Goal: Check status: Check status

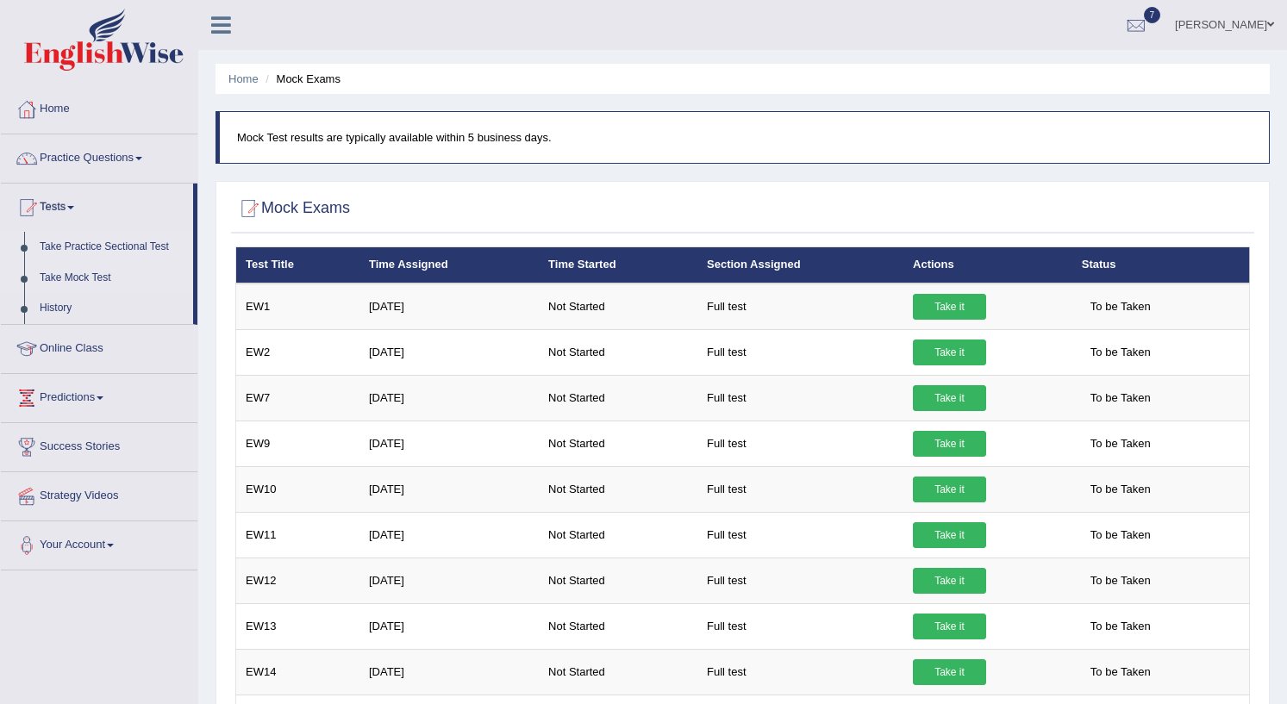
click at [136, 241] on link "Take Practice Sectional Test" at bounding box center [112, 247] width 161 height 31
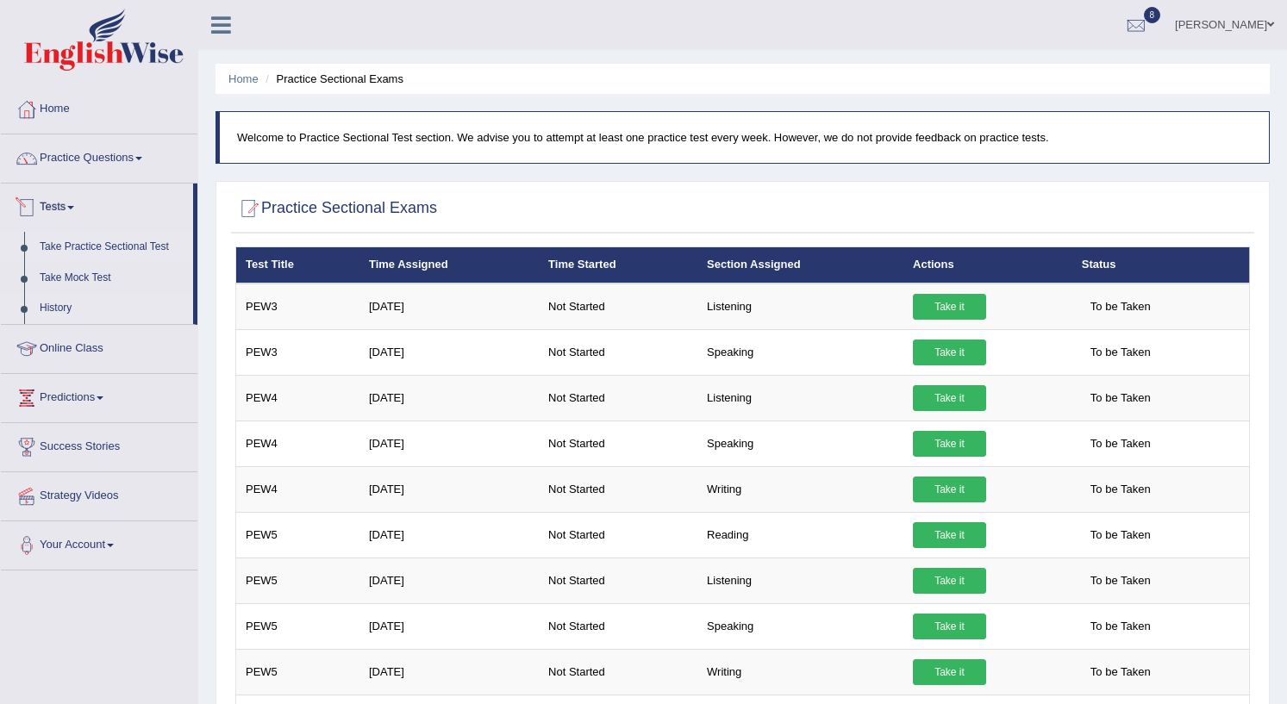
click at [54, 303] on link "History" at bounding box center [112, 308] width 161 height 31
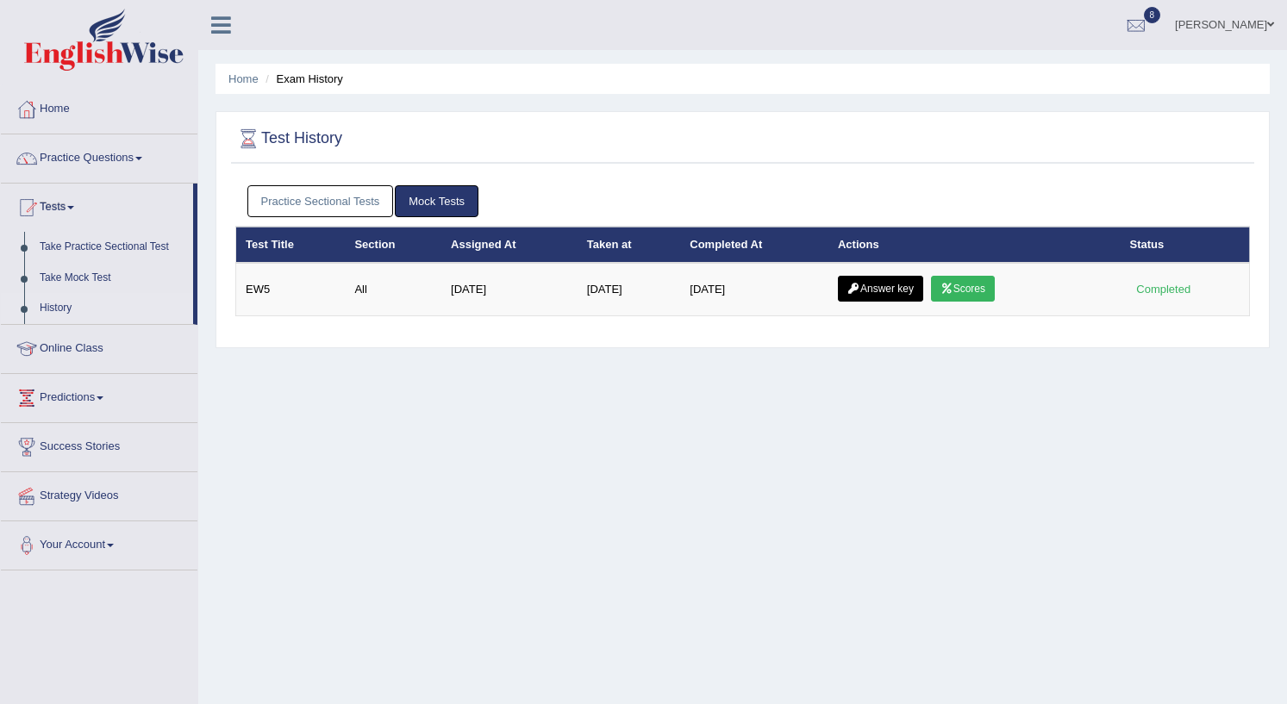
click at [335, 202] on link "Practice Sectional Tests" at bounding box center [320, 201] width 146 height 32
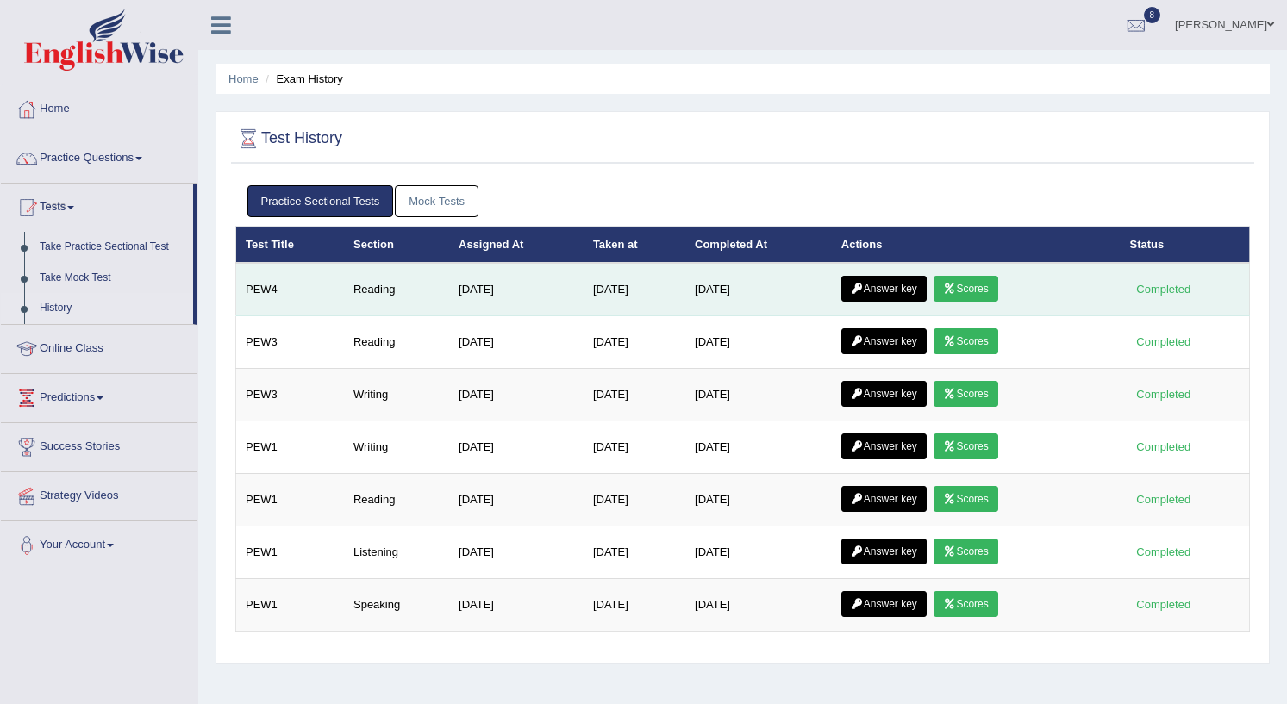
click at [981, 289] on link "Scores" at bounding box center [965, 289] width 64 height 26
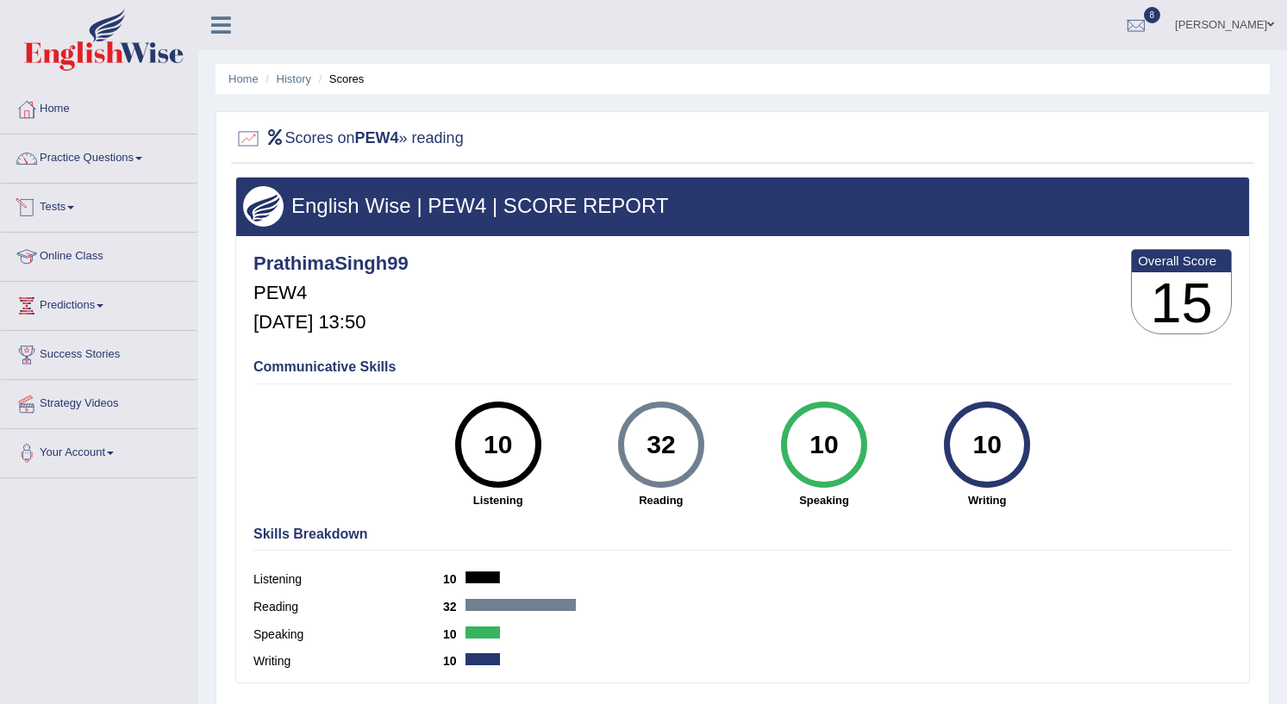
click at [54, 202] on link "Tests" at bounding box center [99, 205] width 196 height 43
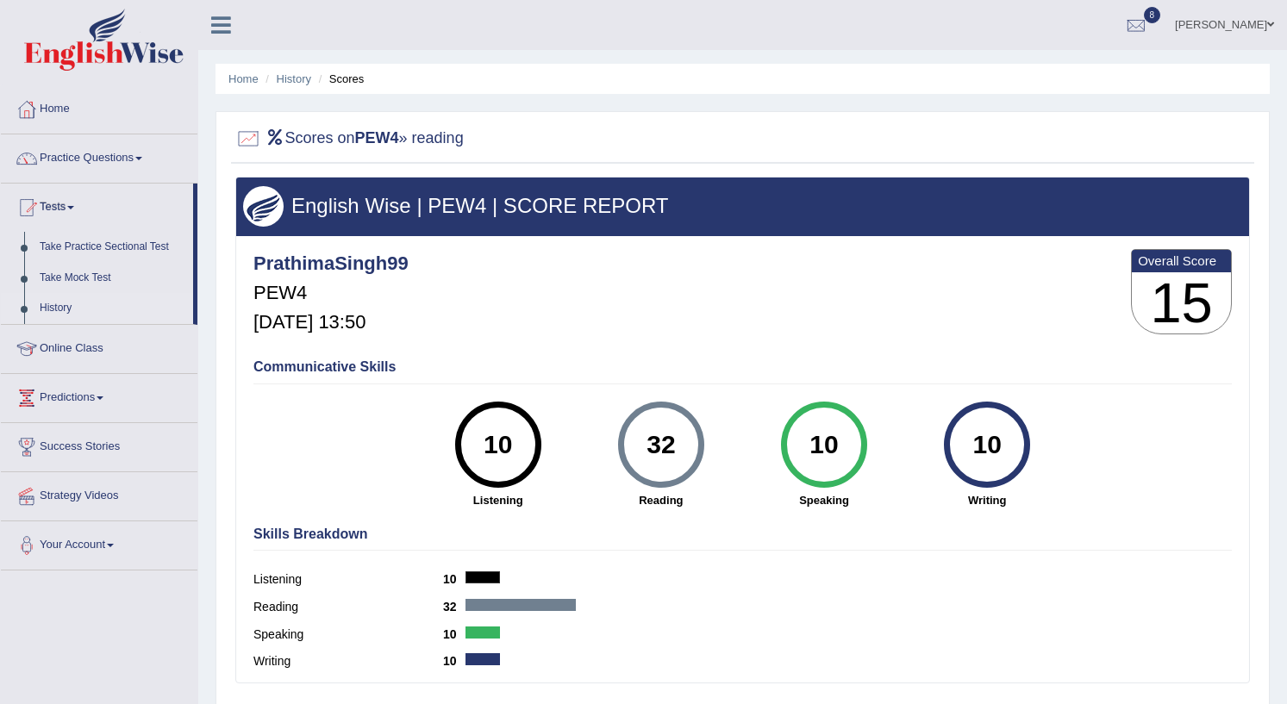
click at [57, 309] on link "History" at bounding box center [112, 308] width 161 height 31
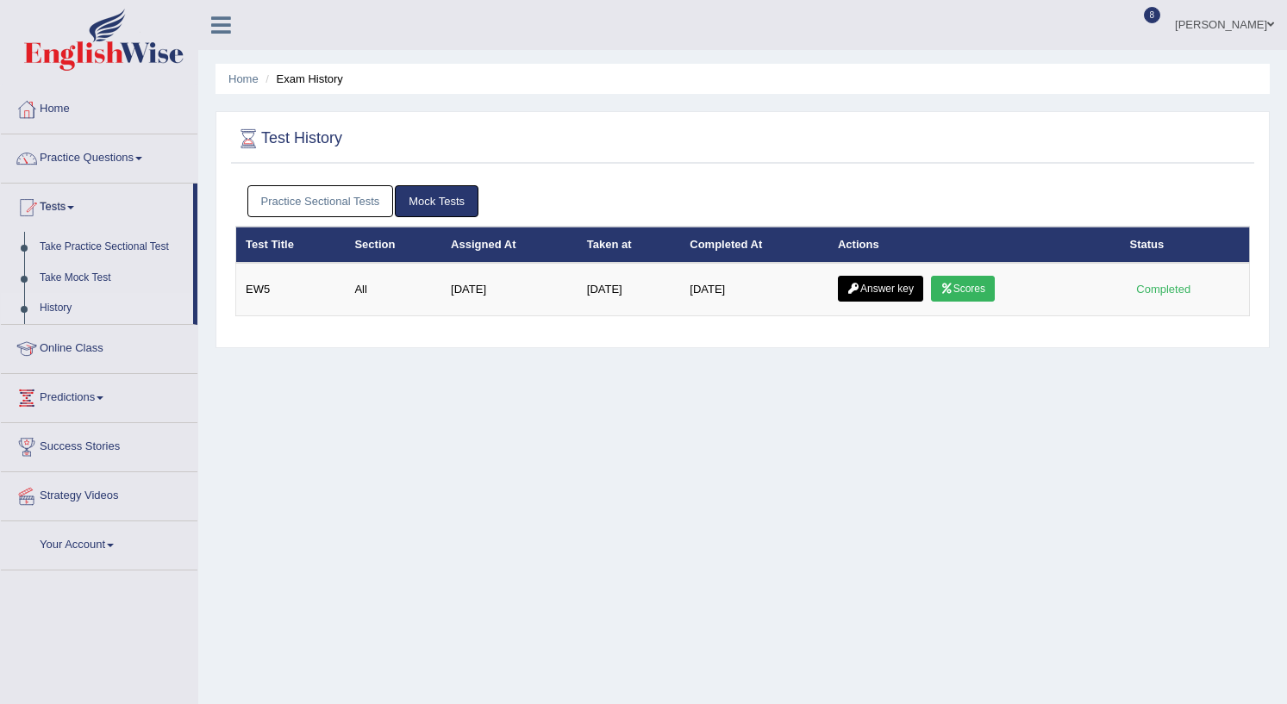
click at [361, 205] on link "Practice Sectional Tests" at bounding box center [320, 201] width 146 height 32
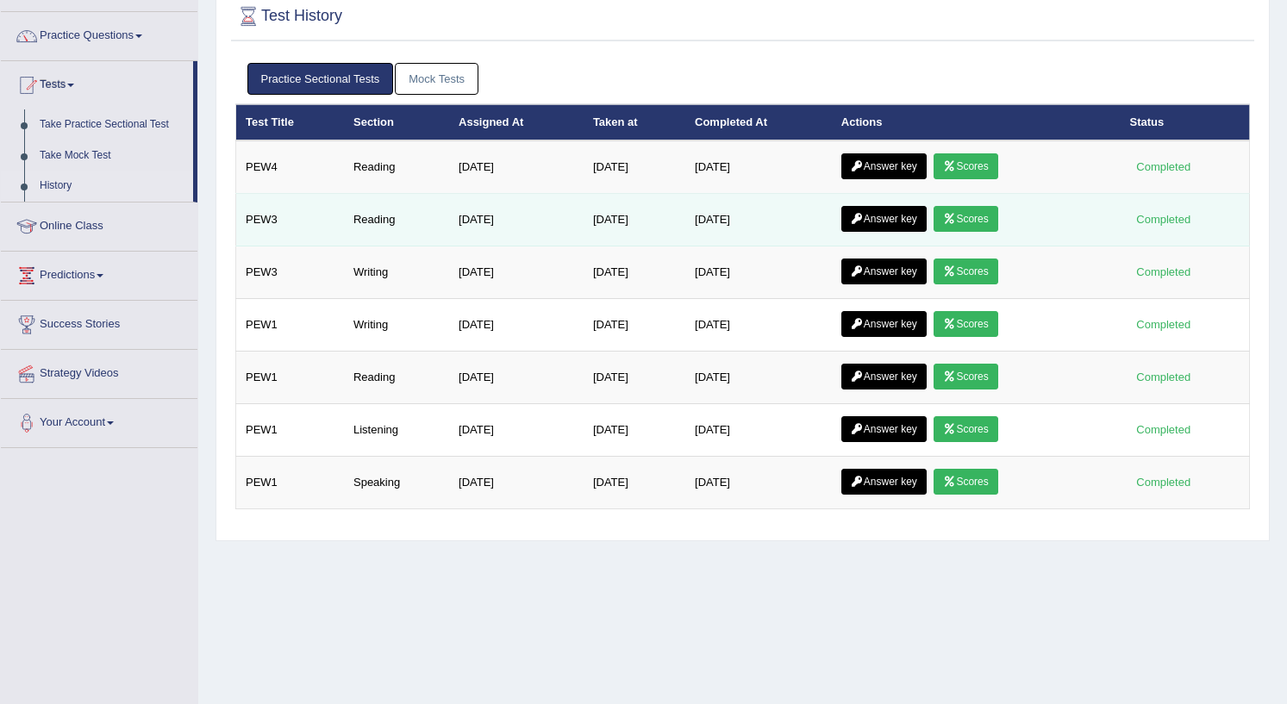
scroll to position [28, 0]
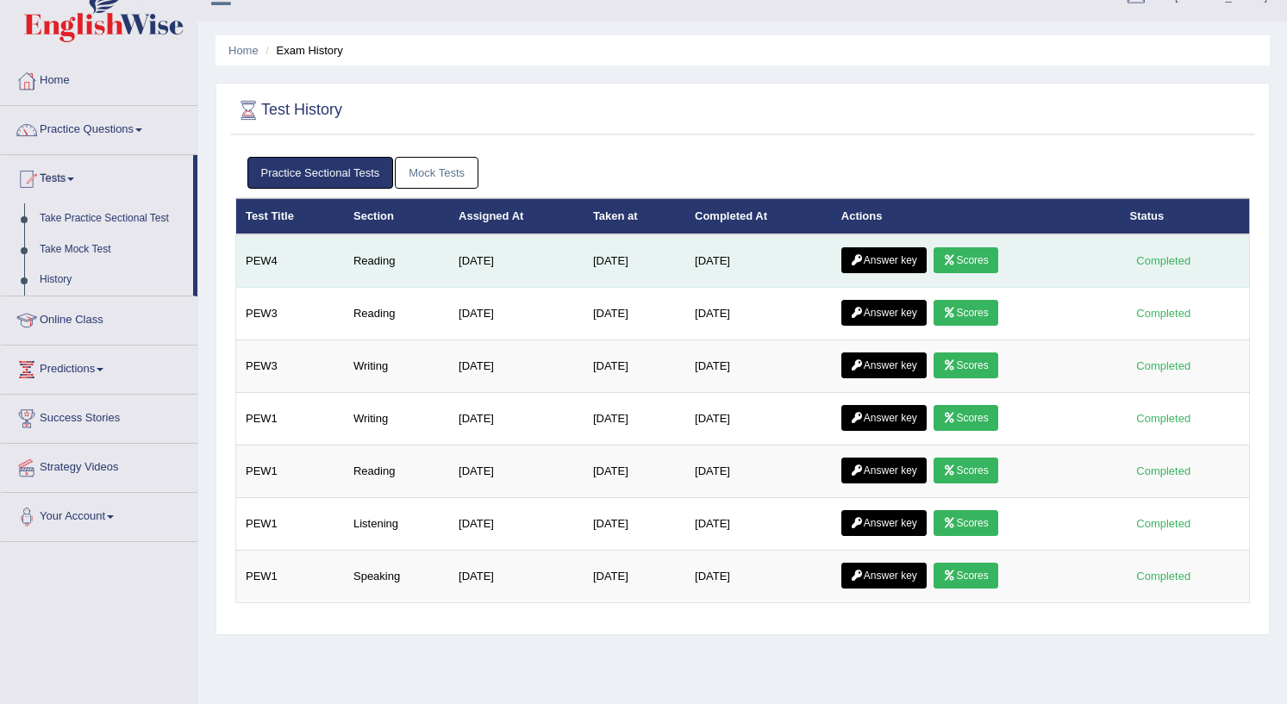
click at [863, 259] on icon at bounding box center [857, 260] width 13 height 10
